Goal: Information Seeking & Learning: Learn about a topic

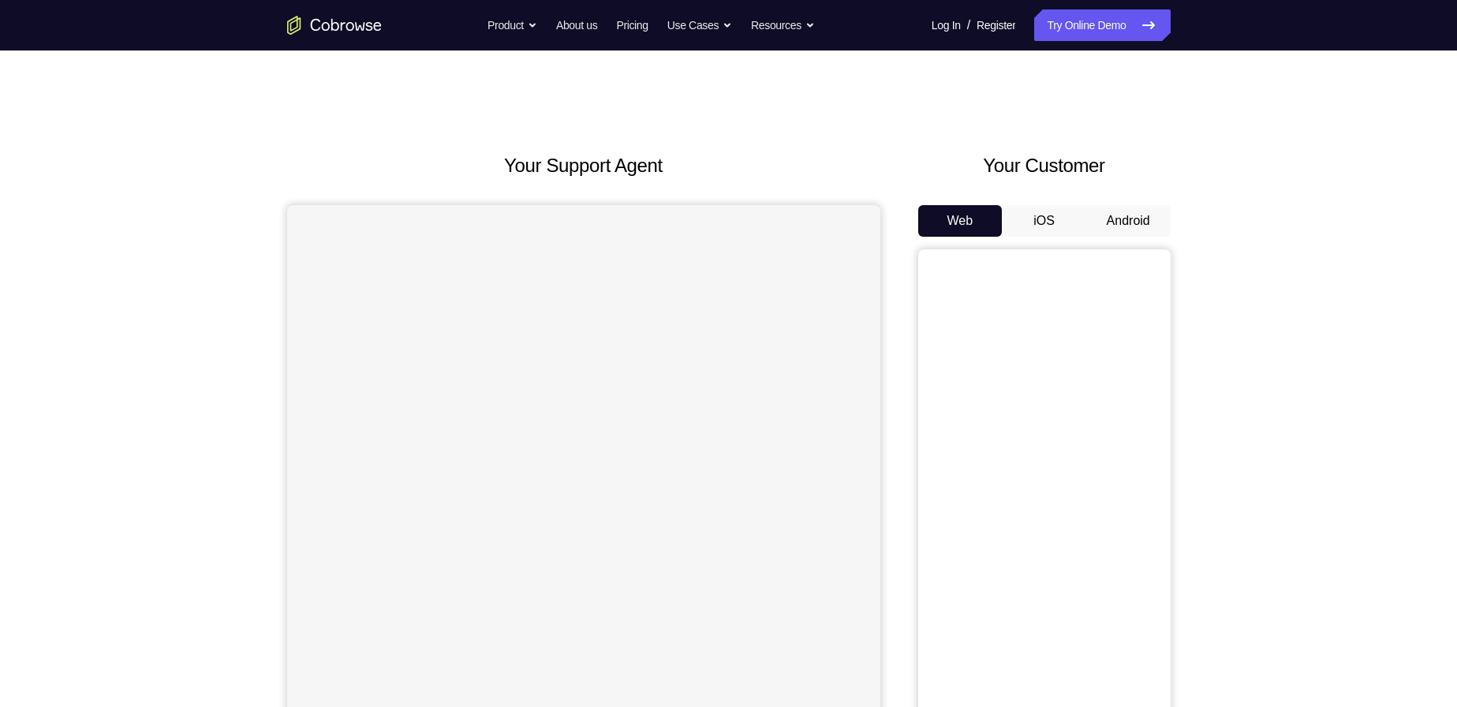
click at [1139, 212] on button "Android" at bounding box center [1128, 221] width 84 height 32
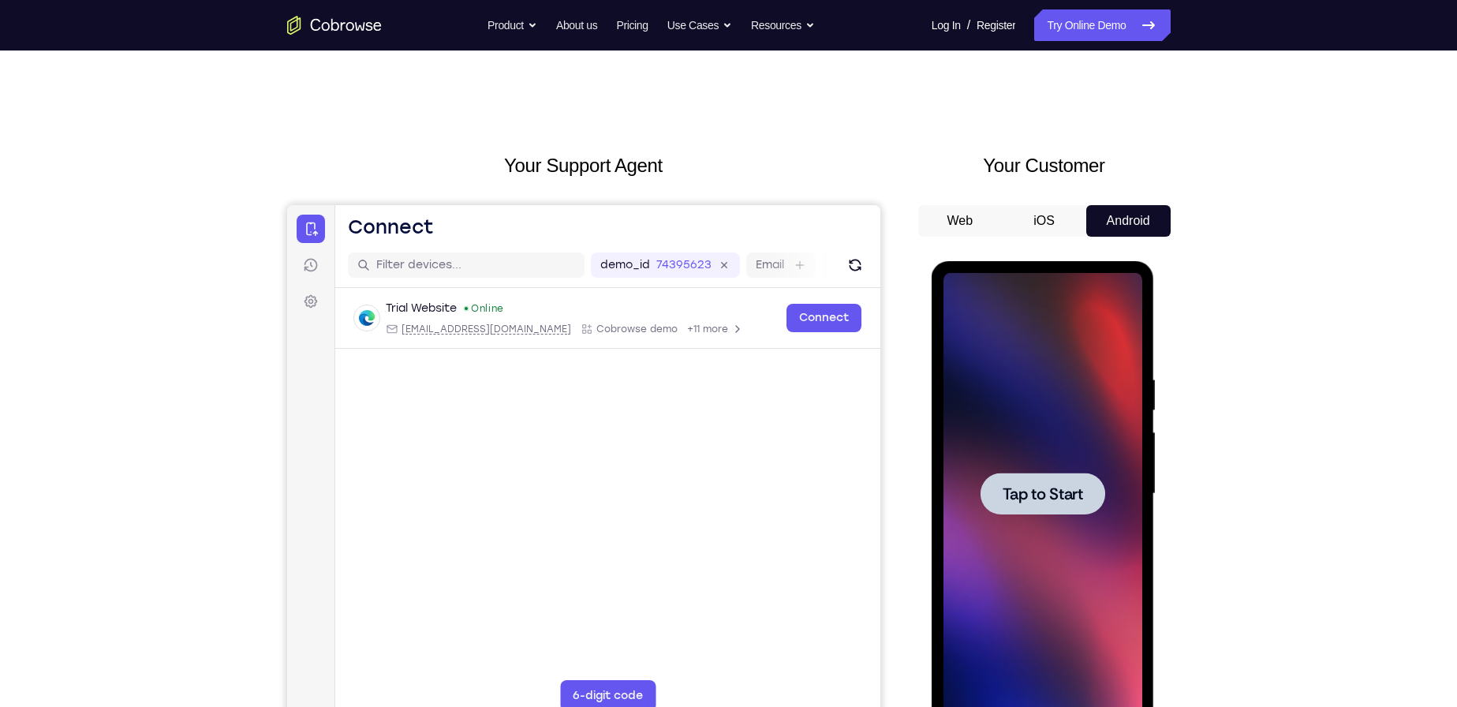
click at [1047, 314] on div at bounding box center [1043, 494] width 199 height 442
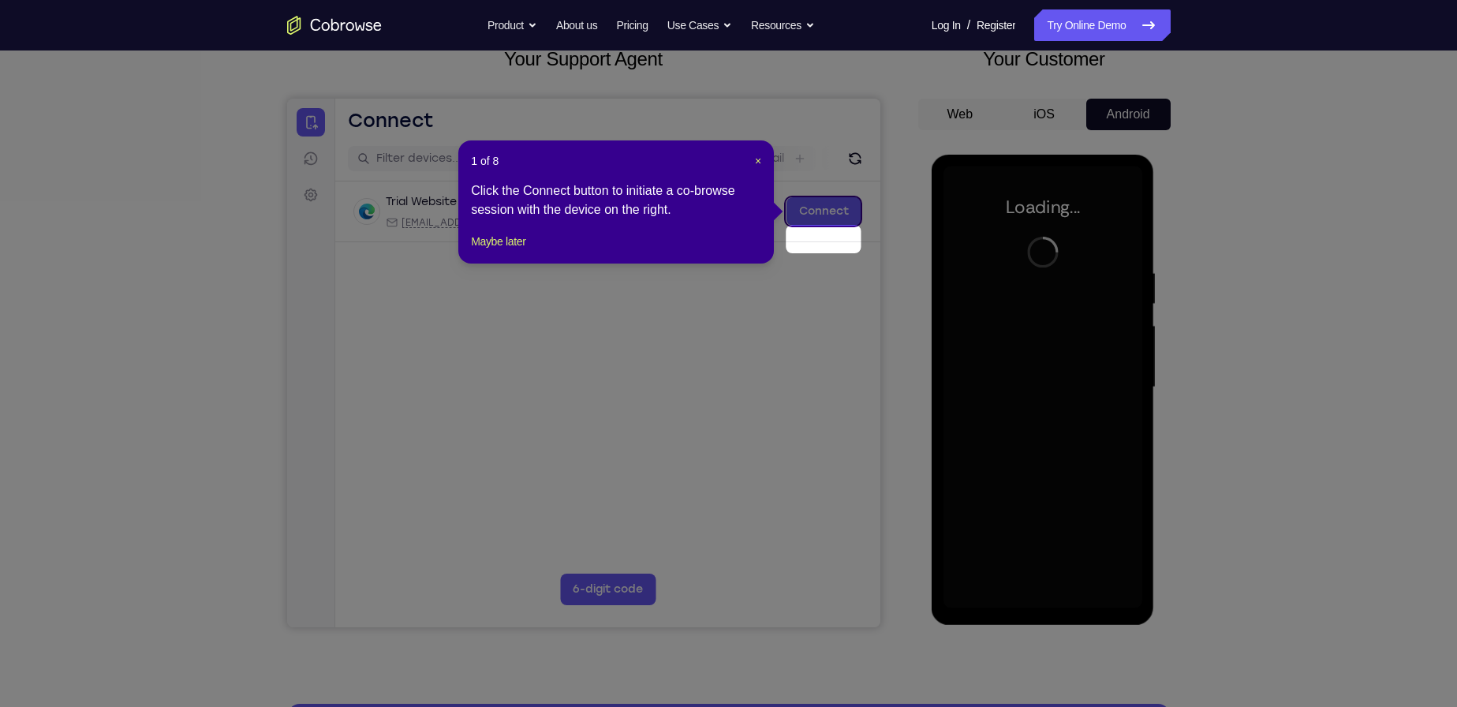
scroll to position [79, 0]
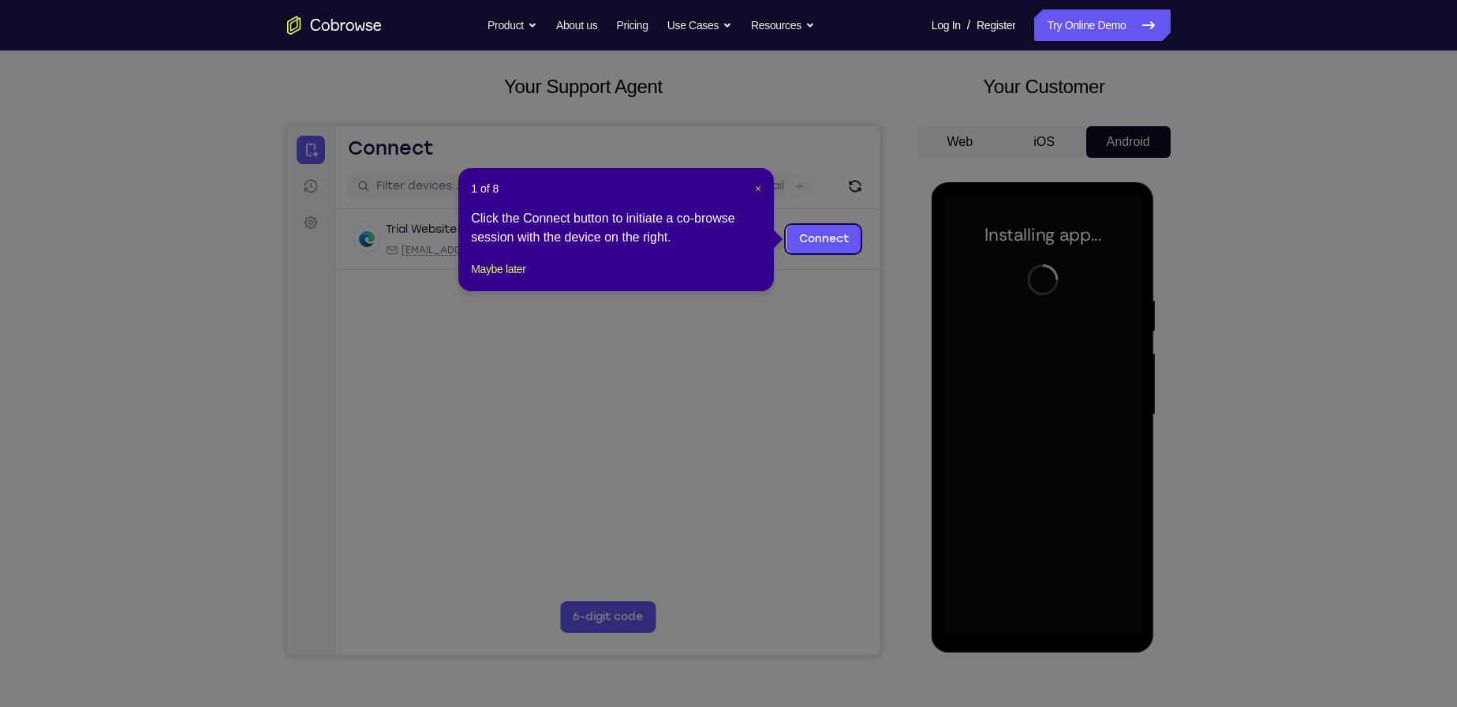
drag, startPoint x: 753, startPoint y: 189, endPoint x: 497, endPoint y: 65, distance: 285.1
click at [755, 189] on span "×" at bounding box center [758, 188] width 6 height 13
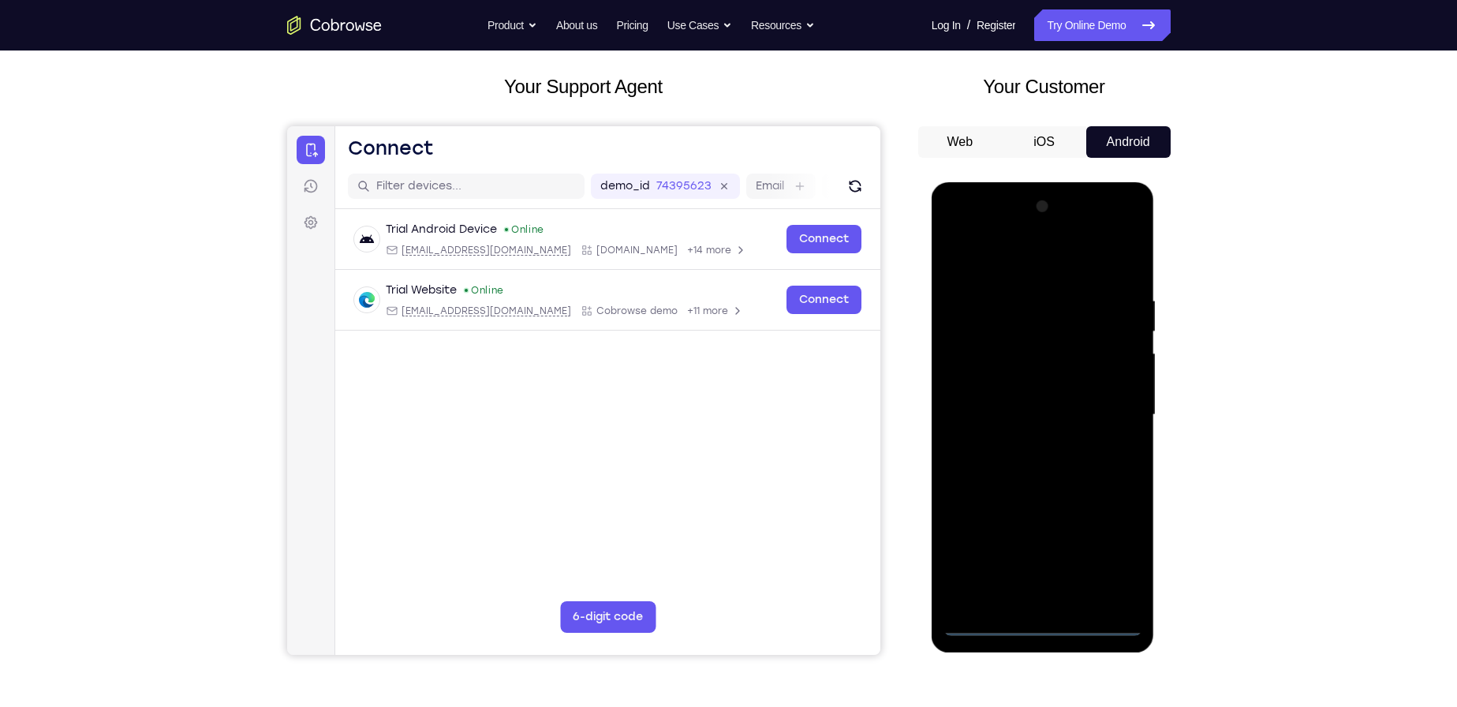
click at [1037, 616] on div at bounding box center [1043, 415] width 199 height 442
click at [1045, 625] on div at bounding box center [1043, 415] width 199 height 442
click at [1115, 555] on div at bounding box center [1043, 415] width 199 height 442
click at [1003, 253] on div at bounding box center [1043, 415] width 199 height 442
click at [1107, 408] on div at bounding box center [1043, 415] width 199 height 442
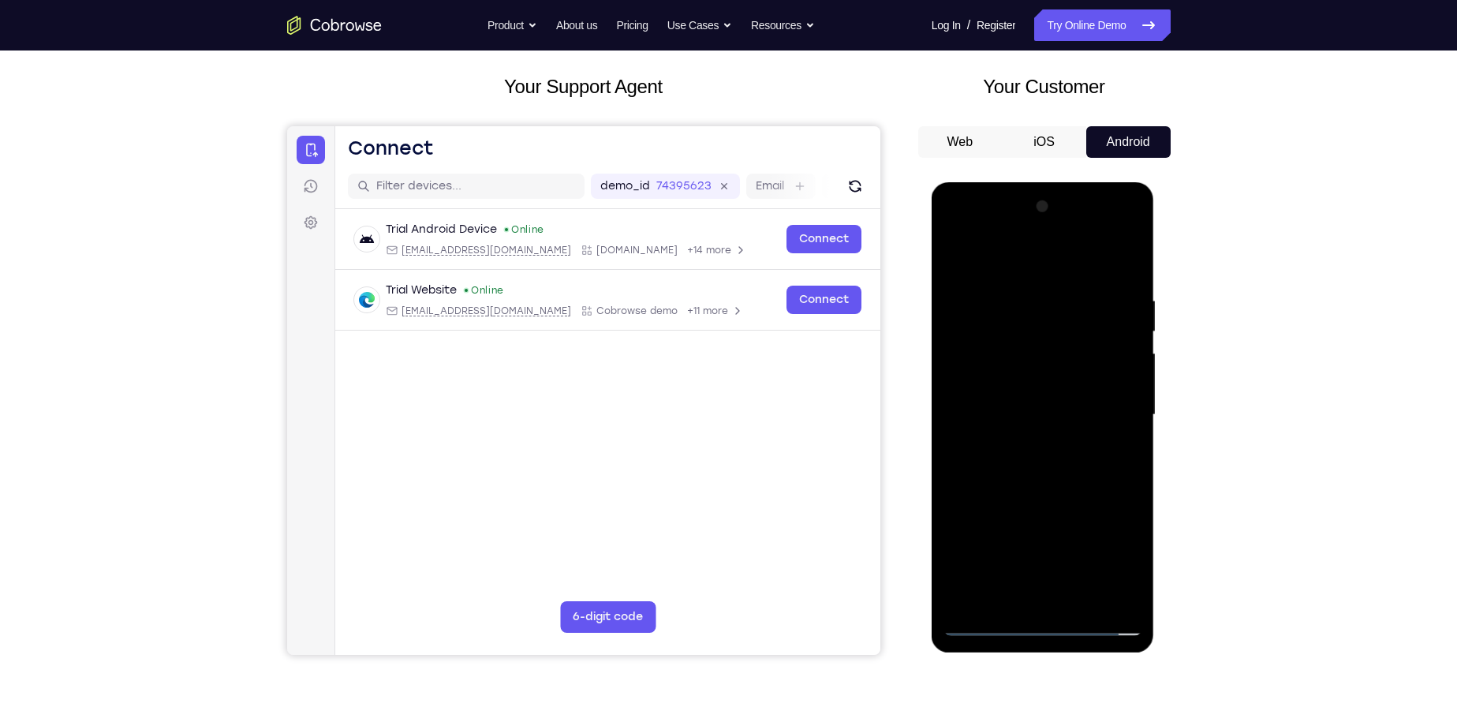
click at [1022, 447] on div at bounding box center [1043, 415] width 199 height 442
click at [1039, 390] on div at bounding box center [1043, 415] width 199 height 442
click at [1048, 386] on div at bounding box center [1043, 415] width 199 height 442
click at [1013, 416] on div at bounding box center [1043, 415] width 199 height 442
drag, startPoint x: 1038, startPoint y: 286, endPoint x: 1084, endPoint y: 509, distance: 227.1
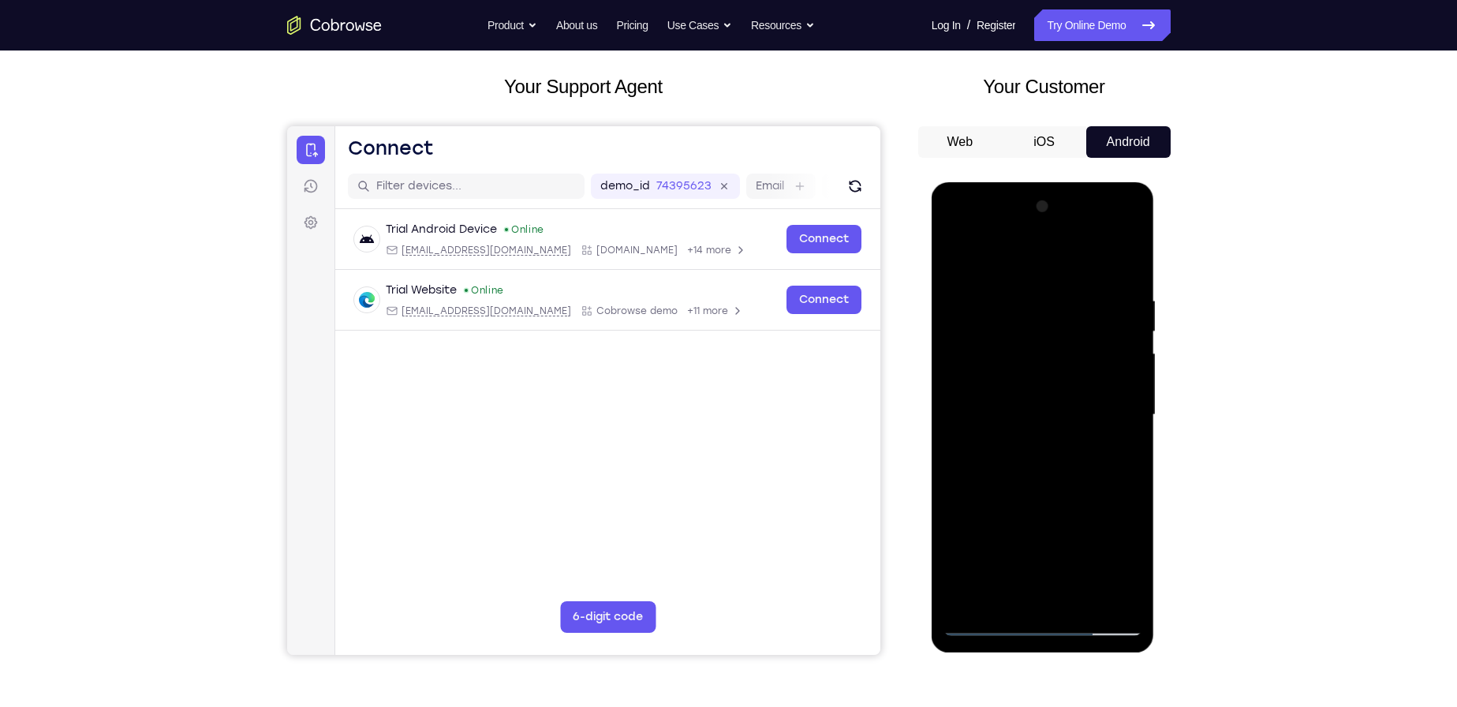
click at [1084, 509] on div at bounding box center [1043, 415] width 199 height 442
click at [979, 622] on div at bounding box center [1043, 415] width 199 height 442
click at [1101, 404] on div at bounding box center [1043, 415] width 199 height 442
click at [1073, 388] on div at bounding box center [1043, 415] width 199 height 442
click at [1033, 415] on div at bounding box center [1043, 415] width 199 height 442
